Goal: Task Accomplishment & Management: Manage account settings

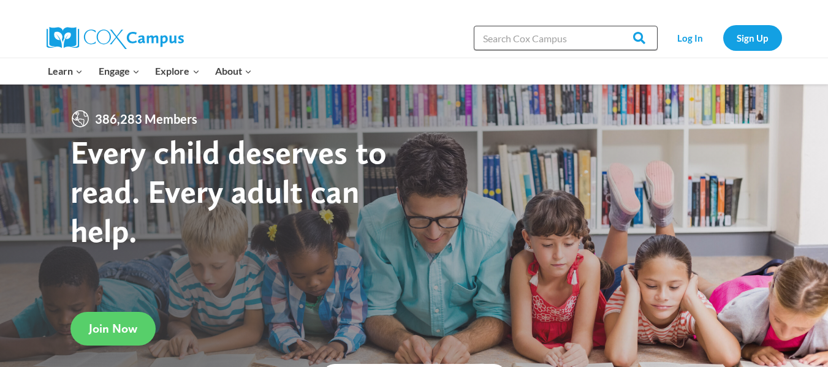
click at [589, 40] on input "Search in [URL][DOMAIN_NAME]" at bounding box center [566, 38] width 184 height 25
paste input "Oral Language"
type input "Oral Language"
click at [610, 26] on input "Search" at bounding box center [634, 38] width 48 height 25
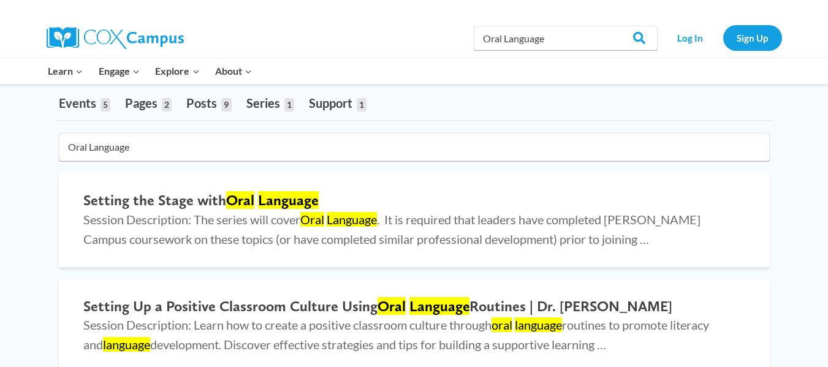
scroll to position [58, 0]
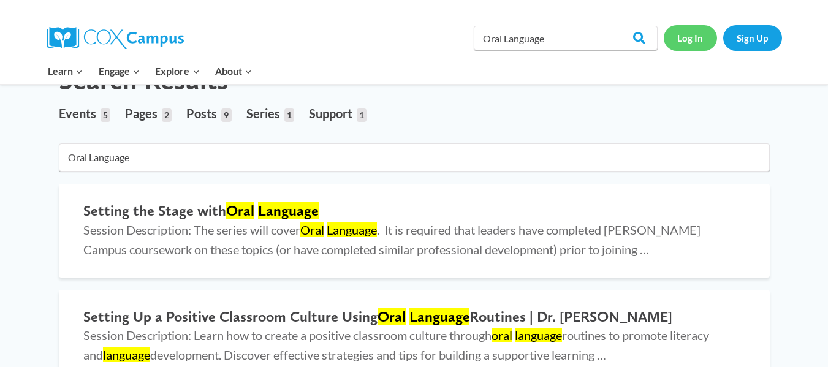
click at [690, 42] on link "Log In" at bounding box center [690, 37] width 53 height 25
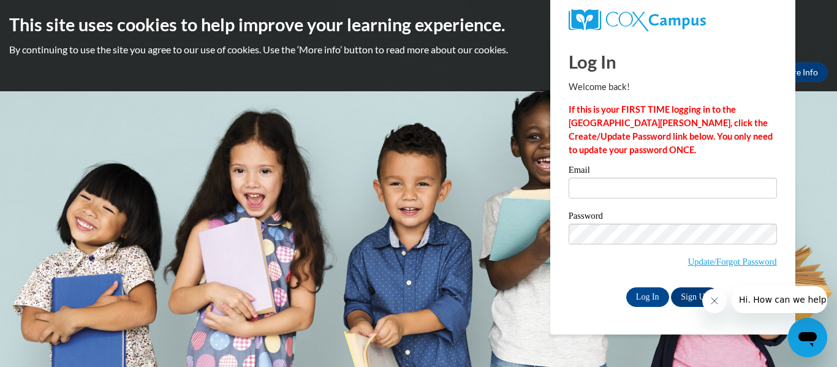
click at [714, 301] on icon "Close message from company" at bounding box center [714, 301] width 10 height 10
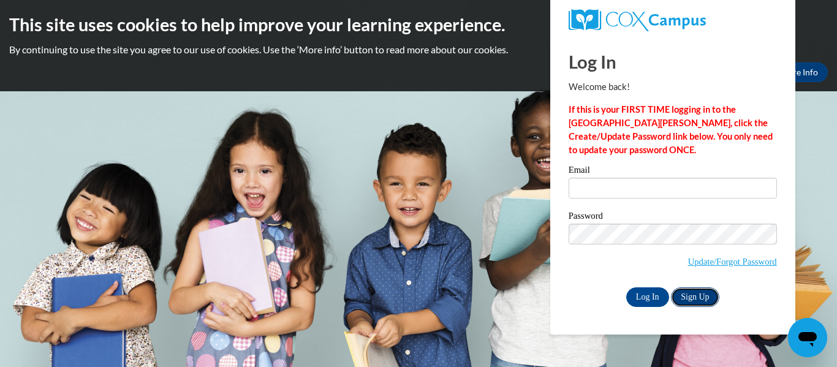
click at [692, 297] on link "Sign Up" at bounding box center [695, 298] width 48 height 20
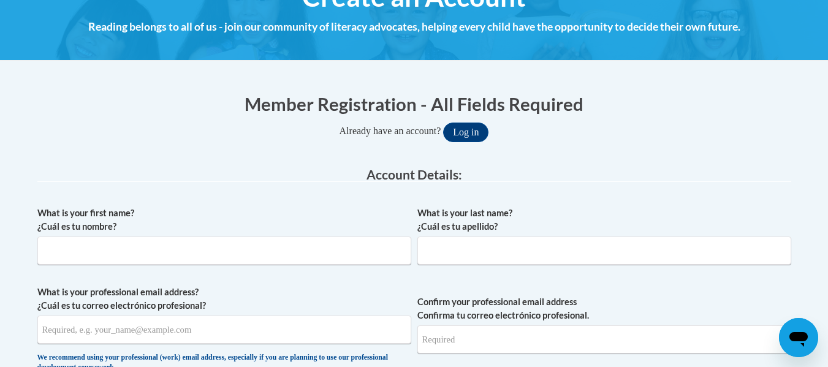
scroll to position [172, 0]
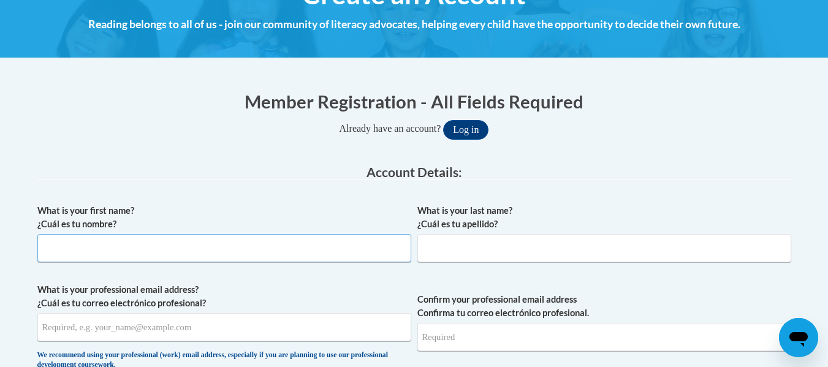
click at [308, 251] on input "What is your first name? ¿Cuál es tu nombre?" at bounding box center [224, 248] width 374 height 28
type input "Deliyah"
type input "Tift"
type input "[EMAIL_ADDRESS][DOMAIN_NAME]"
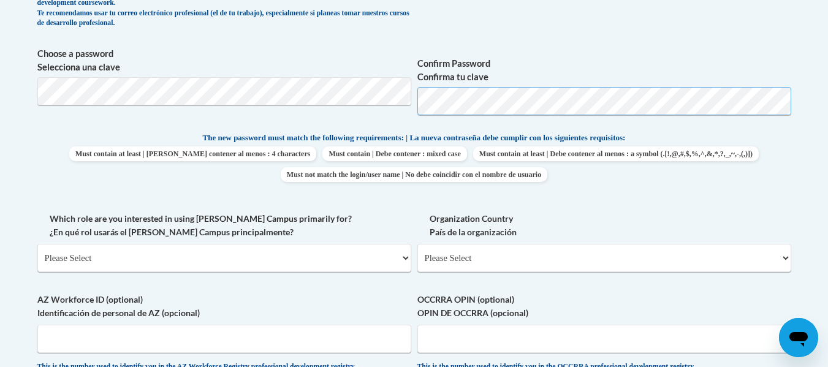
scroll to position [545, 0]
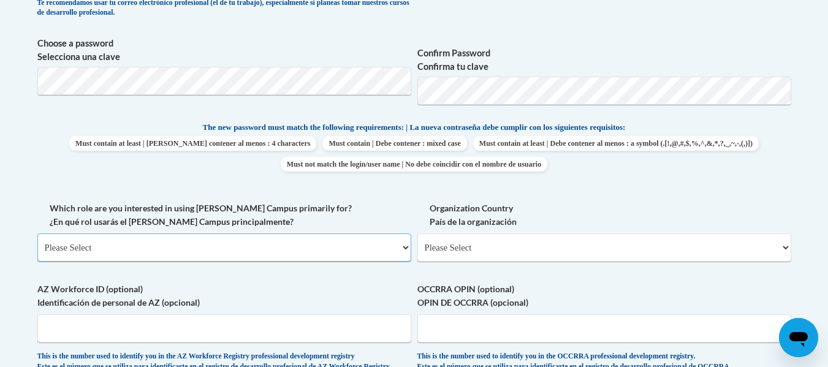
click at [376, 254] on select "Please Select College/University | Colegio/Universidad Community/Nonprofit Part…" at bounding box center [224, 248] width 374 height 28
select select "5a18ea06-2b54-4451-96f2-d152daf9eac5"
click at [37, 234] on select "Please Select College/University | Colegio/Universidad Community/Nonprofit Part…" at bounding box center [224, 248] width 374 height 28
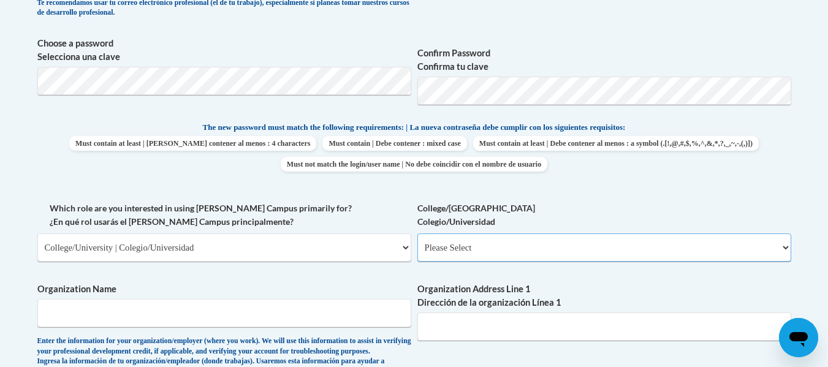
click at [507, 245] on select "Please Select College/University Staff | Empleado universitario College/Univers…" at bounding box center [604, 248] width 374 height 28
select select "99b32b07-cffc-426c-8bf6-0cd77760d84b"
click at [417, 234] on select "Please Select College/University Staff | Empleado universitario College/Univers…" at bounding box center [604, 248] width 374 height 28
click at [366, 336] on span "Organization Name Enter the information for your organization/employer (where y…" at bounding box center [224, 330] width 374 height 94
click at [364, 305] on input "Organization Name" at bounding box center [224, 313] width 374 height 28
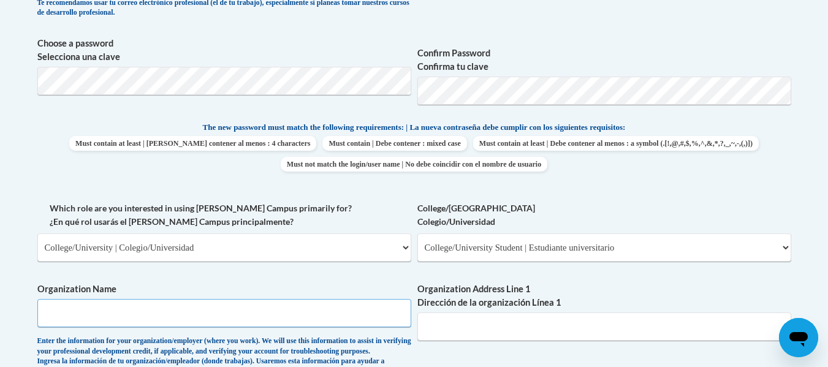
type input "Southern Regional"
click at [528, 332] on input "112 Sandy Circle" at bounding box center [604, 327] width 374 height 28
type input "1"
paste input "15689 U.S. Highway 19 North Thomasville, Georgia 31792"
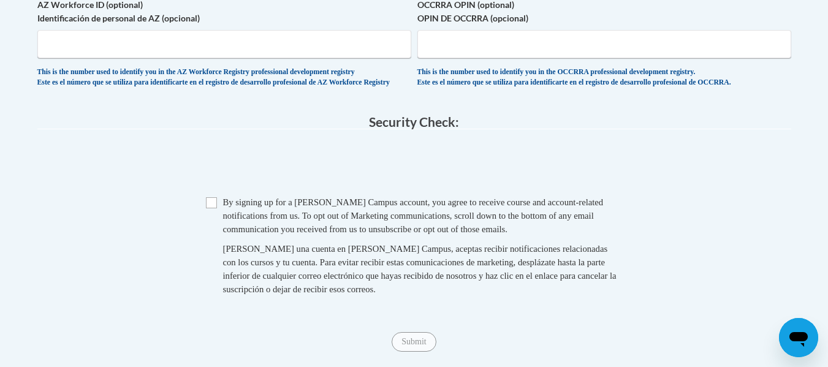
scroll to position [1032, 0]
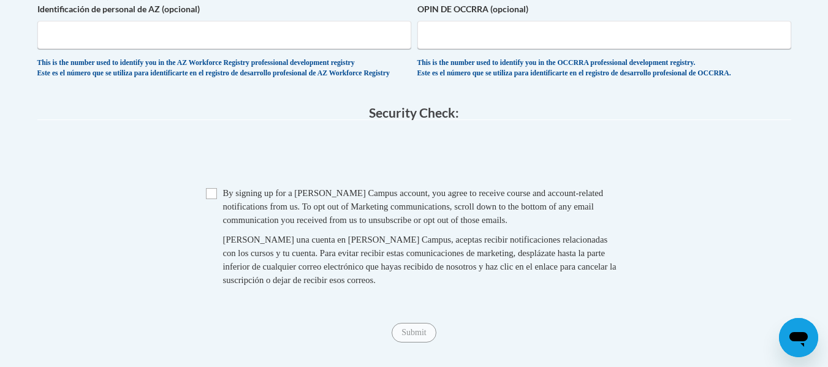
type input "15689 U.S. Highway 19 North Thomasville, Georgia 31792"
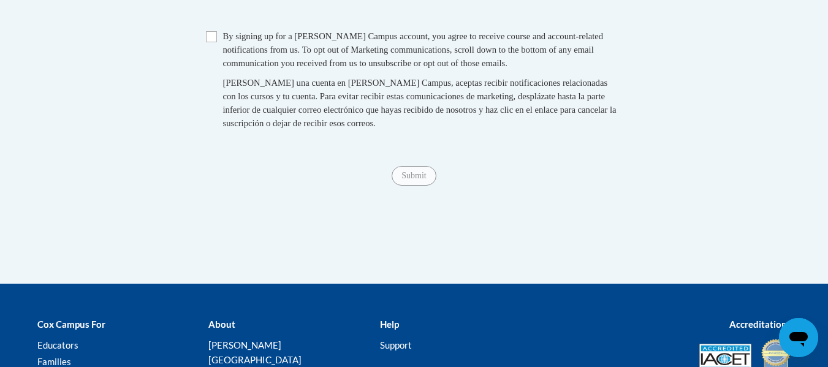
scroll to position [1205, 0]
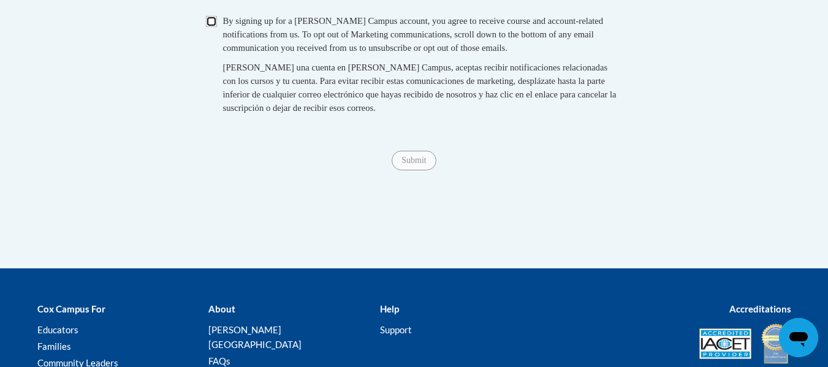
click at [209, 27] on input "Checkbox" at bounding box center [211, 21] width 11 height 11
checkbox input "true"
click at [417, 164] on span "Submit" at bounding box center [414, 159] width 44 height 10
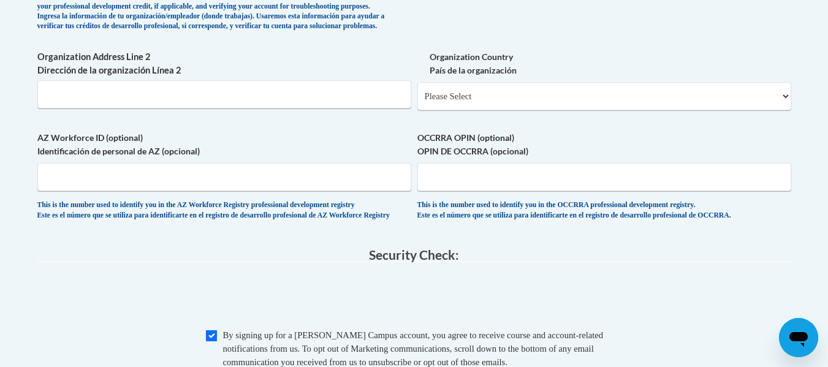
scroll to position [887, 0]
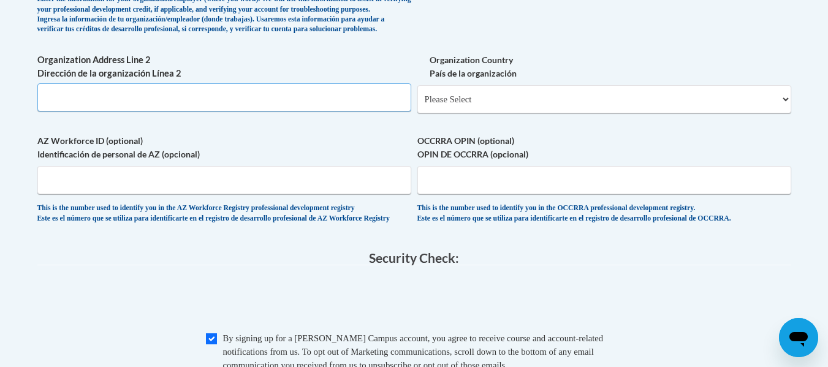
click at [345, 112] on input "Organization Address Line 2 Dirección de la organización Línea 2" at bounding box center [224, 97] width 374 height 28
click at [485, 113] on select "Please Select United States | Estados Unidos Outside of the United States | Fue…" at bounding box center [604, 99] width 374 height 28
select select "ad49bcad-a171-4b2e-b99c-48b446064914"
click at [417, 105] on select "Please Select United States | Estados Unidos Outside of the United States | Fue…" at bounding box center [604, 99] width 374 height 28
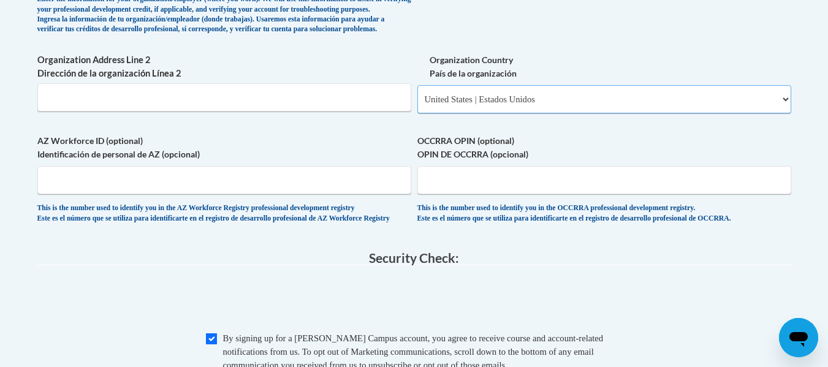
select select
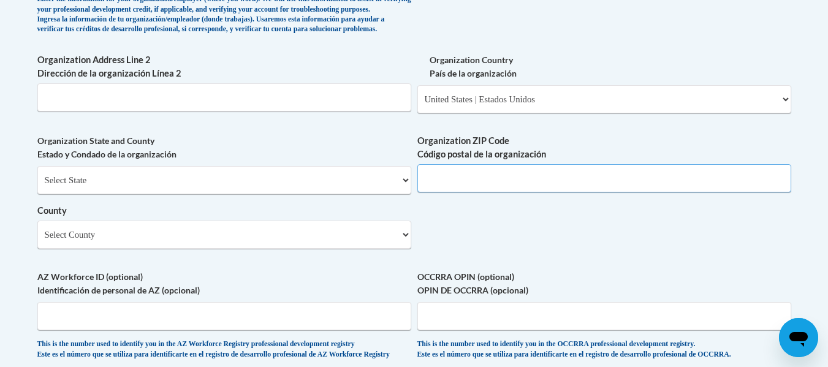
click at [473, 193] on input "Organization ZIP Code Código postal de la organización" at bounding box center [604, 178] width 374 height 28
click at [392, 249] on select "Select County Appling Atkinson Bacon Baker Baldwin Banks Barrow Bartow Ben Hill…" at bounding box center [224, 235] width 374 height 28
select select "Thomas"
click at [37, 241] on select "Select County Appling Atkinson Bacon Baker Baldwin Banks Barrow Bartow Ben Hill…" at bounding box center [224, 235] width 374 height 28
click at [188, 194] on select "Select State Alabama Alaska Arizona Arkansas California Colorado Connecticut De…" at bounding box center [224, 180] width 374 height 28
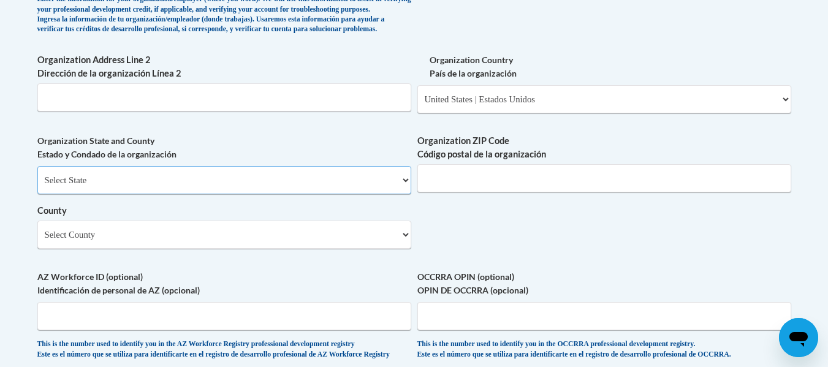
click at [37, 186] on select "Select State Alabama Alaska Arizona Arkansas California Colorado Connecticut De…" at bounding box center [224, 180] width 374 height 28
click at [484, 193] on input "Organization ZIP Code Código postal de la organización" at bounding box center [604, 178] width 374 height 28
click at [528, 193] on input "Organization ZIP Code Código postal de la organización" at bounding box center [604, 178] width 374 height 28
paste input "31792"
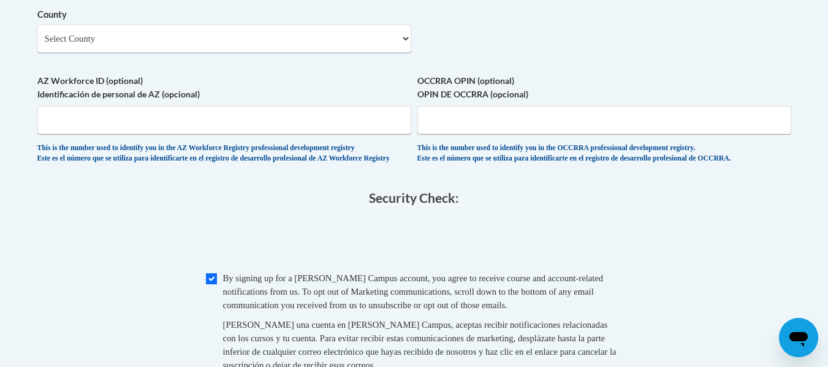
scroll to position [1093, 0]
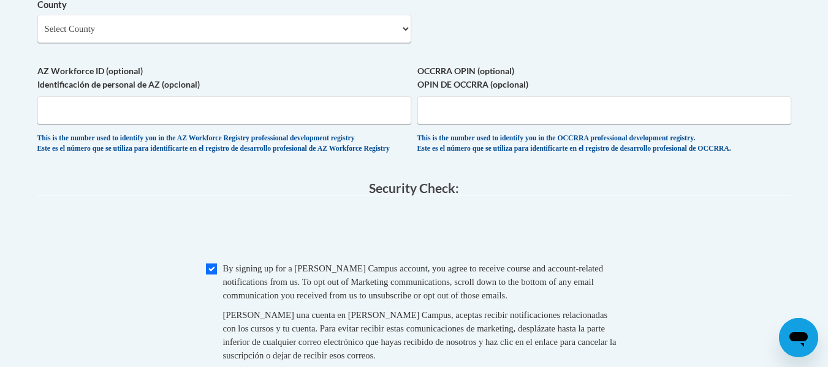
type input "31792"
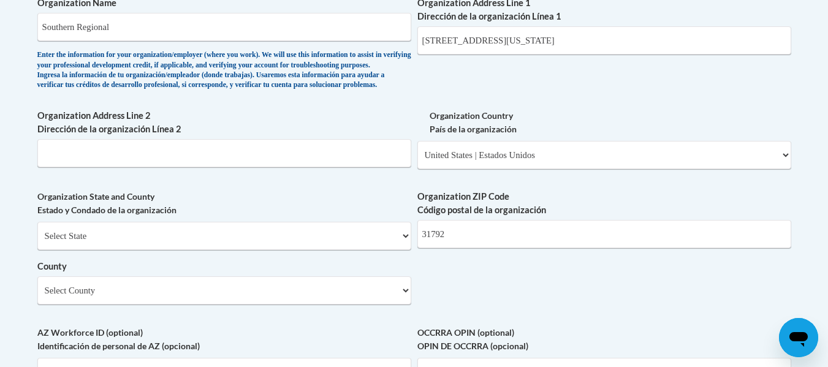
scroll to position [838, 0]
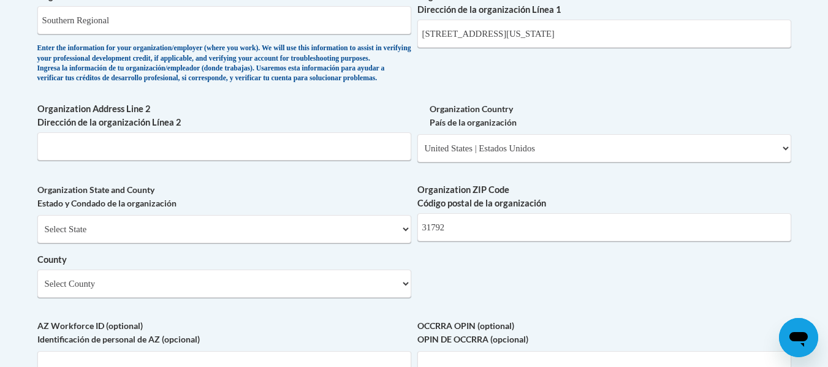
click at [336, 170] on div "Organization Address Line 2 Dirección de la organización Línea 2" at bounding box center [224, 135] width 374 height 67
click at [335, 161] on input "Organization Address Line 2 Dirección de la organización Línea 2" at bounding box center [224, 146] width 374 height 28
paste input "31792"
type input "3"
drag, startPoint x: 587, startPoint y: 34, endPoint x: 692, endPoint y: 37, distance: 104.3
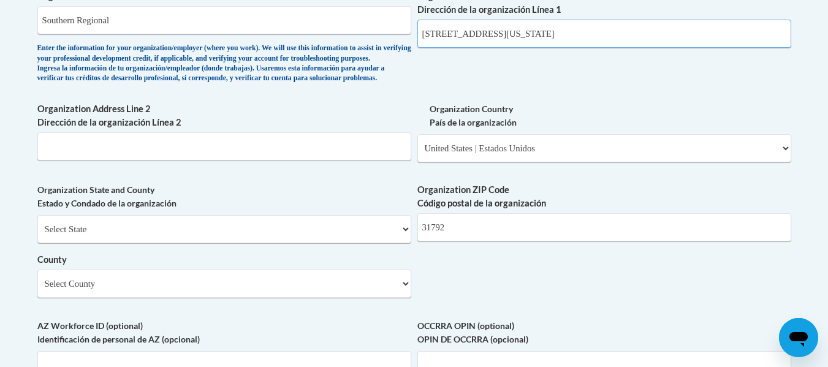
click at [692, 37] on input "15689 U.S. Highway 19 North Thomasville, Georgia 31792" at bounding box center [604, 34] width 374 height 28
click at [692, 37] on input "15689 U.S. Highway 19 North Thomasville" at bounding box center [604, 34] width 374 height 28
type input "15689 U.S. Highway 19 North Thomasville"
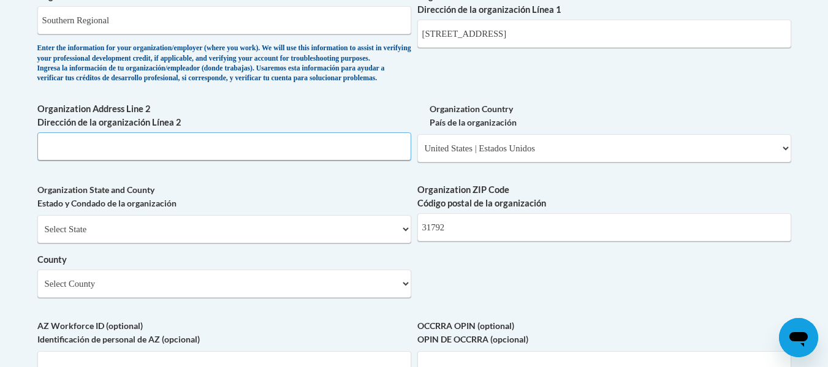
click at [299, 161] on input "Organization Address Line 2 Dirección de la organización Línea 2" at bounding box center [224, 146] width 374 height 28
paste input "15689 U.S. Highway 19 North Thomasville"
type input "15689 U.S. Highway 19 North Thomasville"
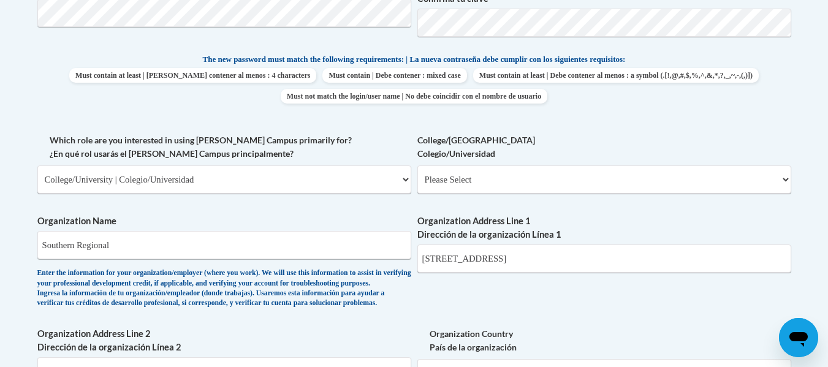
scroll to position [597, 0]
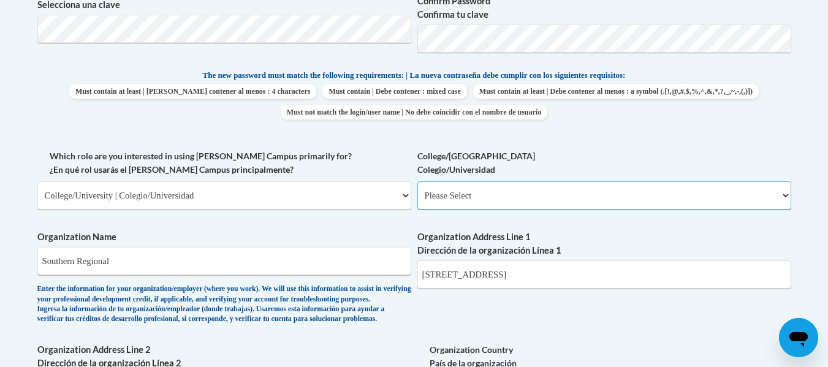
click at [761, 197] on select "Please Select College/University Staff | Empleado universitario College/Univers…" at bounding box center [604, 195] width 374 height 28
select select "99b32b07-cffc-426c-8bf6-0cd77760d84b"
click at [417, 181] on select "Please Select College/University Staff | Empleado universitario College/Univers…" at bounding box center [604, 195] width 374 height 28
select select "null"
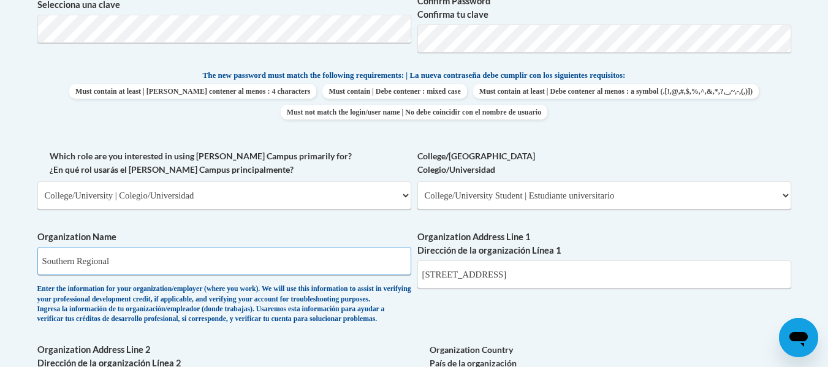
click at [289, 267] on input "Southern Regional" at bounding box center [224, 261] width 374 height 28
paste input "Technical College"
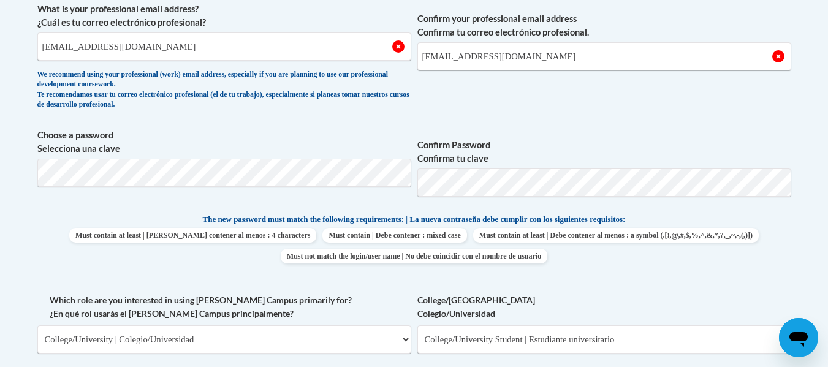
scroll to position [460, 0]
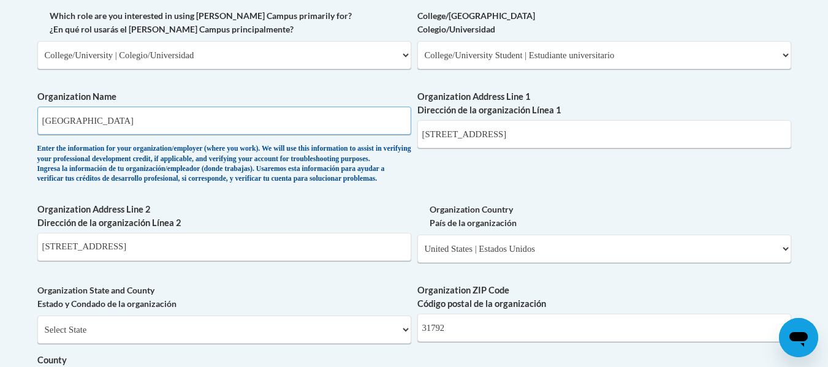
type input "Southern Regional Technical College"
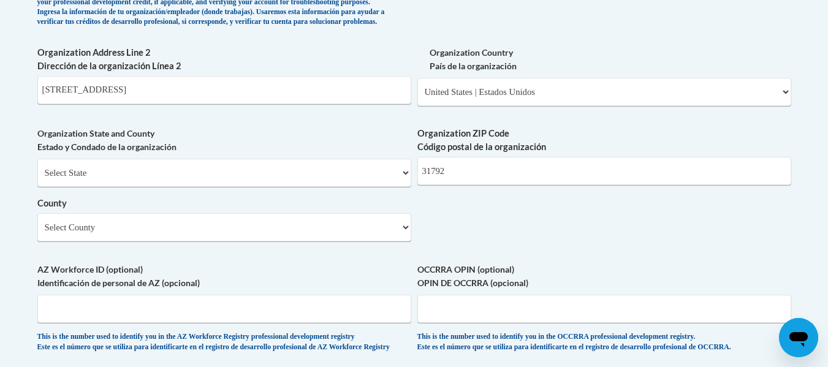
scroll to position [898, 0]
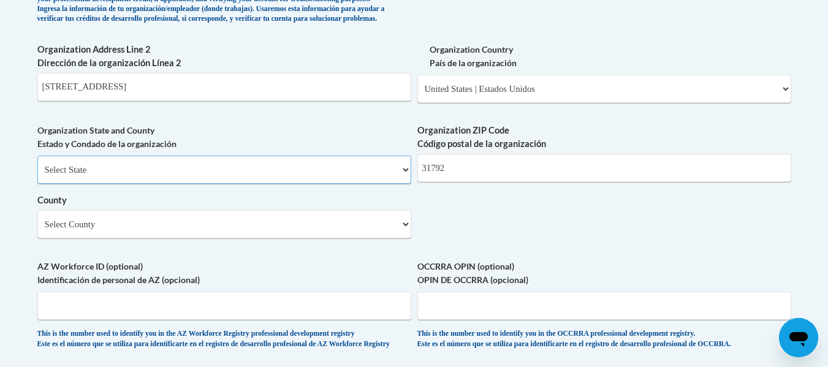
click at [391, 184] on select "Select State Alabama Alaska Arizona Arkansas California Colorado Connecticut De…" at bounding box center [224, 170] width 374 height 28
select select "Georgia"
click at [37, 176] on select "Select State Alabama Alaska Arizona Arkansas California Colorado Connecticut De…" at bounding box center [224, 170] width 374 height 28
click at [244, 281] on label "AZ Workforce ID (optional) Identificación de personal de AZ (opcional)" at bounding box center [224, 273] width 374 height 27
click at [244, 292] on input "AZ Workforce ID (optional) Identificación de personal de AZ (opcional)" at bounding box center [224, 306] width 374 height 28
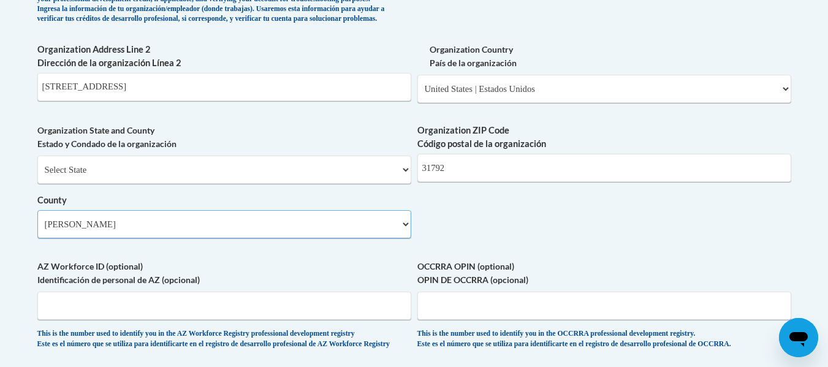
click at [246, 238] on select "Select County Appling Atkinson Bacon Baker Baldwin Banks Barrow Bartow Ben Hill…" at bounding box center [224, 224] width 374 height 28
click at [37, 231] on select "Select County Appling Atkinson Bacon Baker Baldwin Banks Barrow Bartow Ben Hill…" at bounding box center [224, 224] width 374 height 28
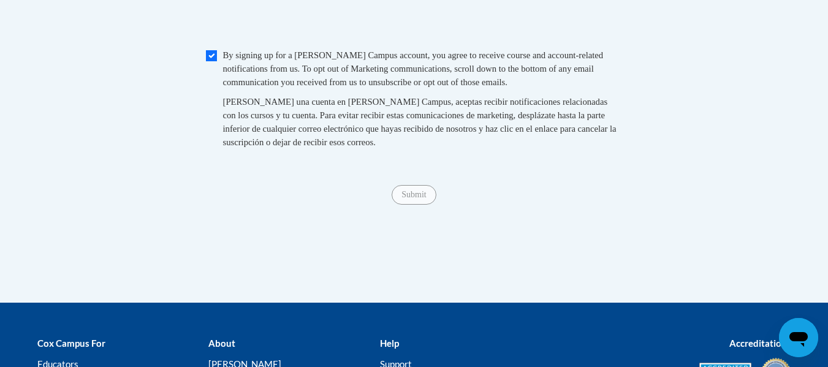
scroll to position [1303, 0]
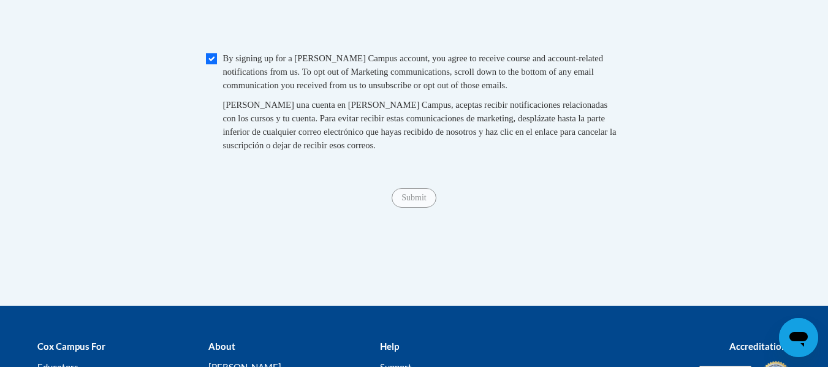
click at [414, 202] on span "Submit" at bounding box center [414, 197] width 44 height 10
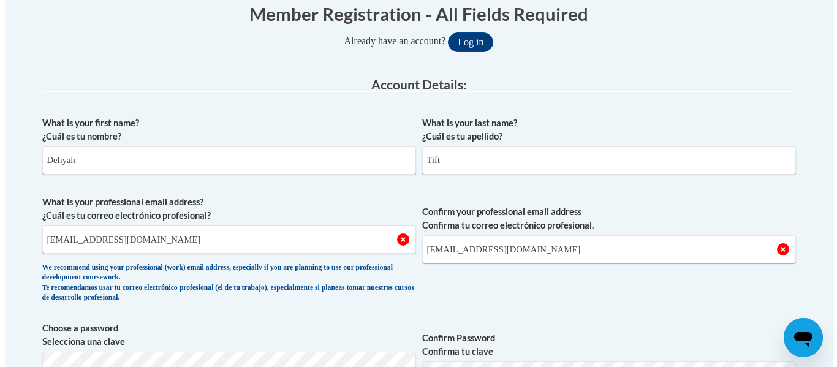
scroll to position [208, 0]
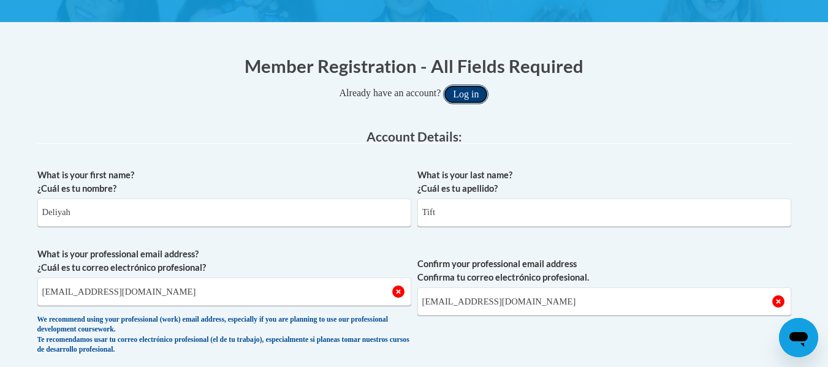
click at [469, 90] on button "Log in" at bounding box center [465, 95] width 45 height 20
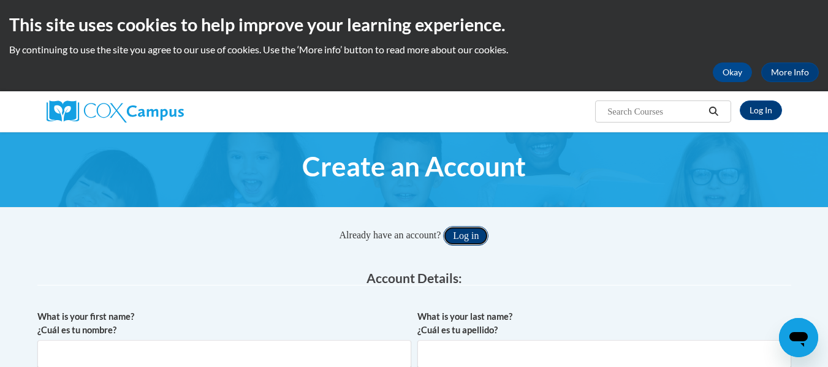
click at [475, 237] on button "Log in" at bounding box center [465, 236] width 45 height 20
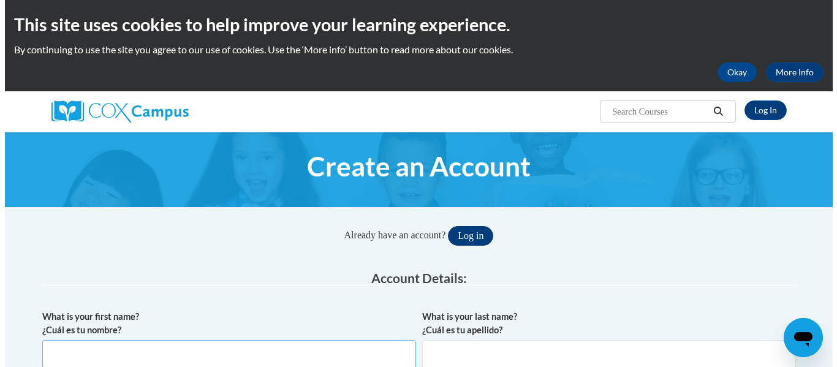
scroll to position [1, 0]
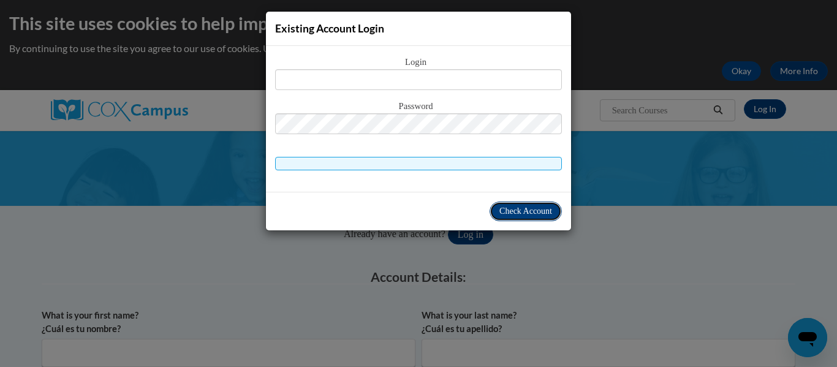
click at [517, 207] on span "Check Account" at bounding box center [526, 211] width 53 height 9
click at [514, 210] on span "Check Account" at bounding box center [526, 211] width 53 height 9
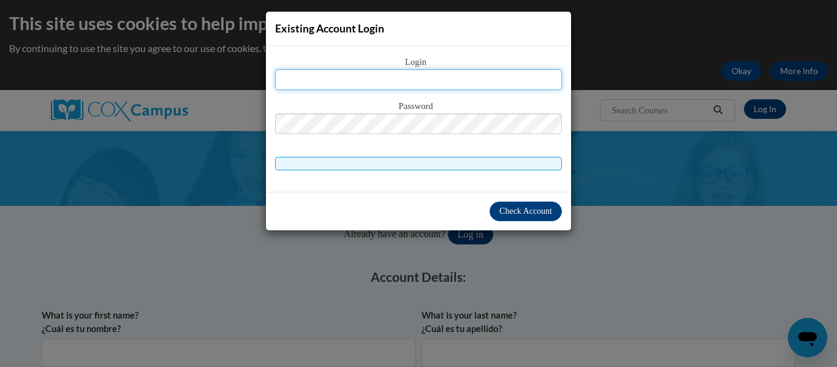
click at [435, 83] on input "text" at bounding box center [418, 79] width 287 height 21
type input "[EMAIL_ADDRESS][DOMAIN_NAME]"
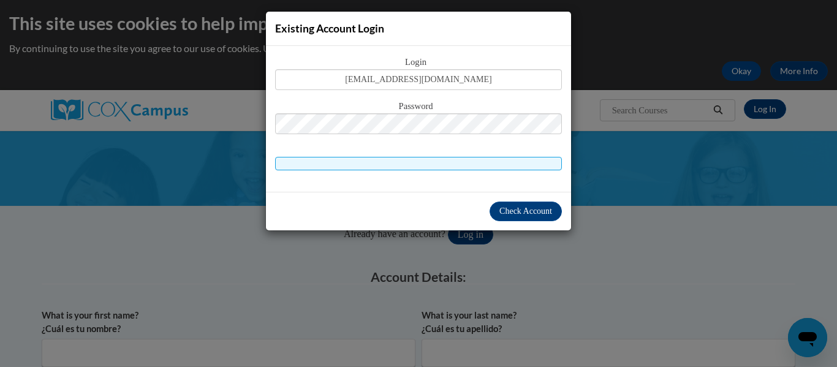
click at [543, 222] on div "Check Account" at bounding box center [418, 211] width 305 height 39
click at [542, 216] on button "Check Account" at bounding box center [526, 212] width 72 height 20
click at [539, 212] on span "Check Account" at bounding box center [526, 211] width 53 height 9
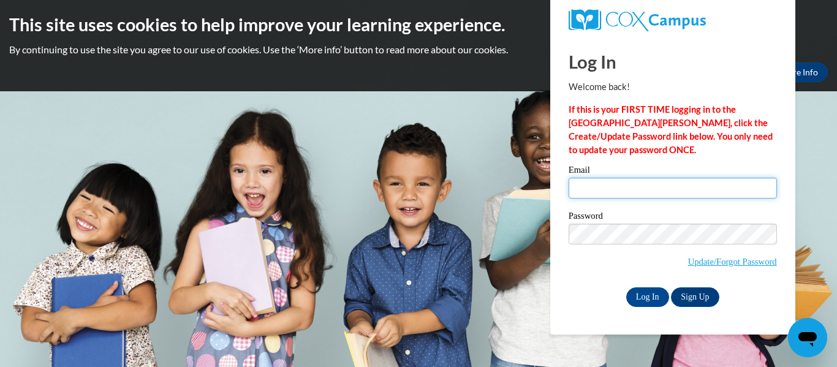
click at [619, 194] on input "Email" at bounding box center [673, 188] width 208 height 21
type input "[EMAIL_ADDRESS][DOMAIN_NAME]"
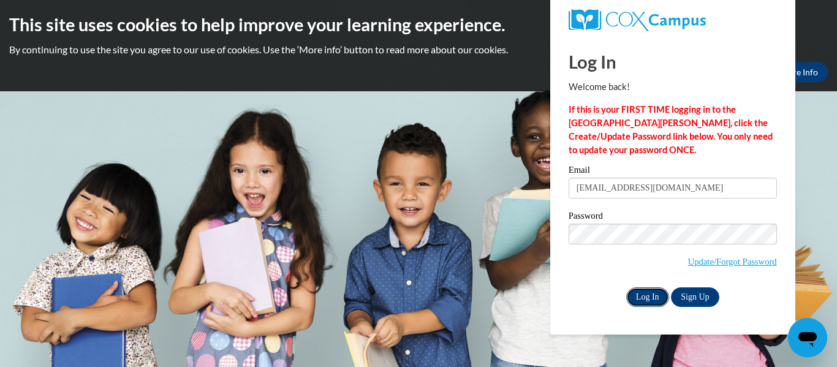
click at [658, 303] on input "Log In" at bounding box center [648, 298] width 43 height 20
click at [757, 265] on link "Update/Forgot Password" at bounding box center [732, 262] width 89 height 10
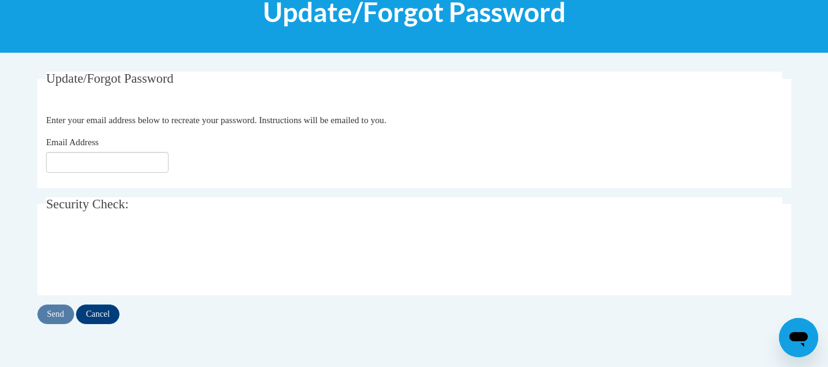
scroll to position [180, 0]
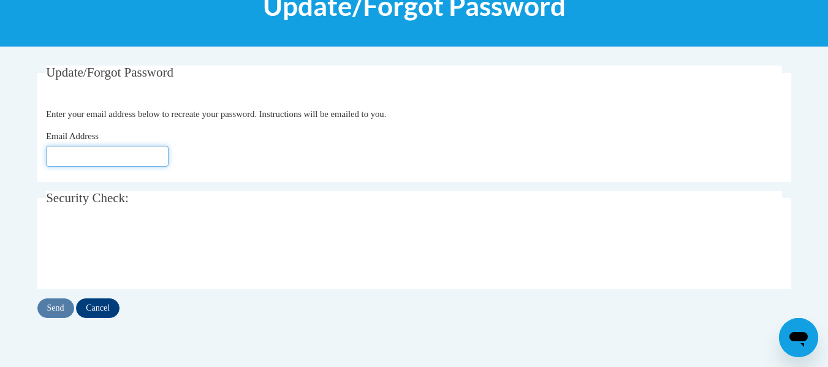
click at [124, 157] on input "Email Address" at bounding box center [107, 156] width 123 height 21
type input "[EMAIL_ADDRESS][DOMAIN_NAME]"
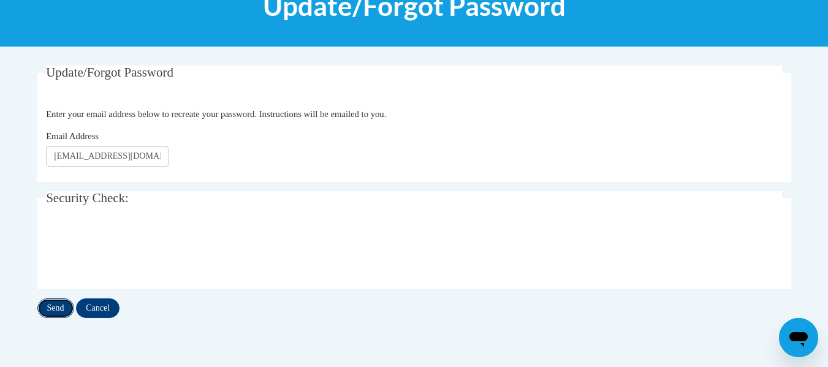
click at [62, 311] on input "Send" at bounding box center [55, 309] width 37 height 20
